Goal: Information Seeking & Learning: Learn about a topic

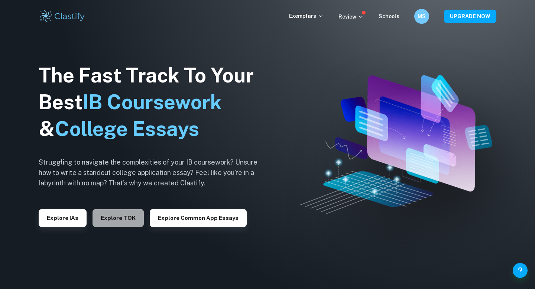
click at [123, 219] on button "Explore TOK" at bounding box center [118, 218] width 51 height 18
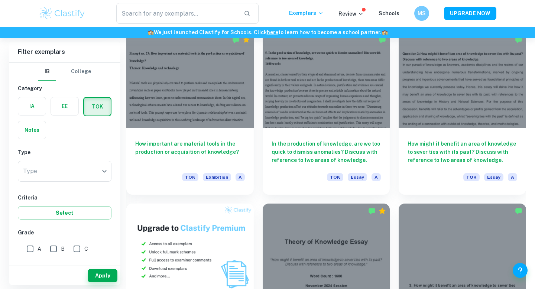
scroll to position [359, 0]
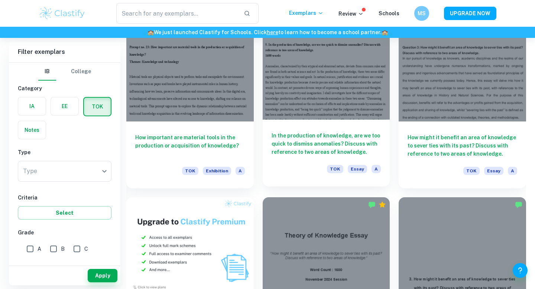
click at [317, 88] on div at bounding box center [326, 72] width 127 height 96
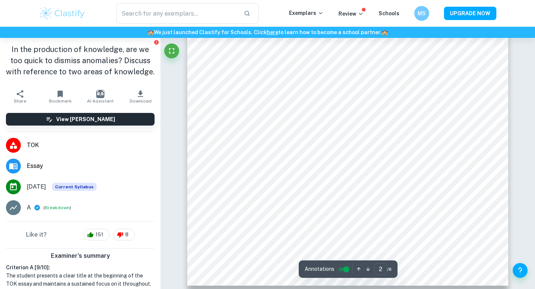
scroll to position [648, 0]
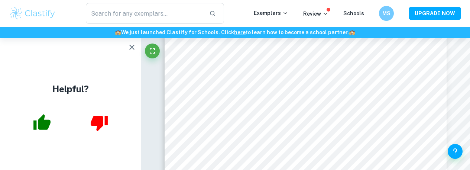
type input "2"
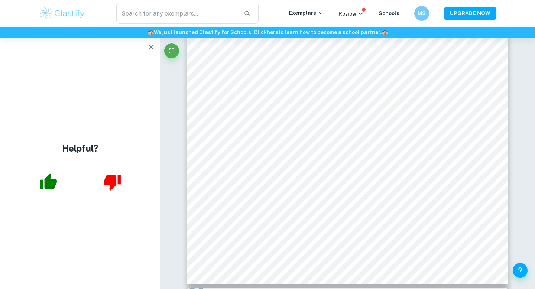
click at [154, 48] on icon "button" at bounding box center [151, 47] width 9 height 9
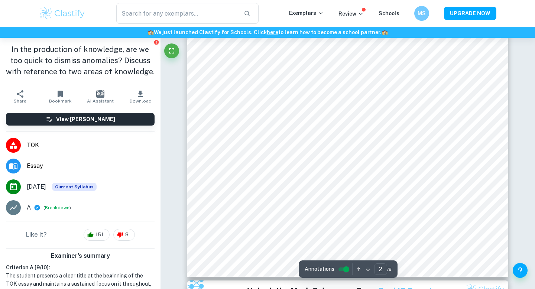
scroll to position [659, 0]
